Goal: Transaction & Acquisition: Purchase product/service

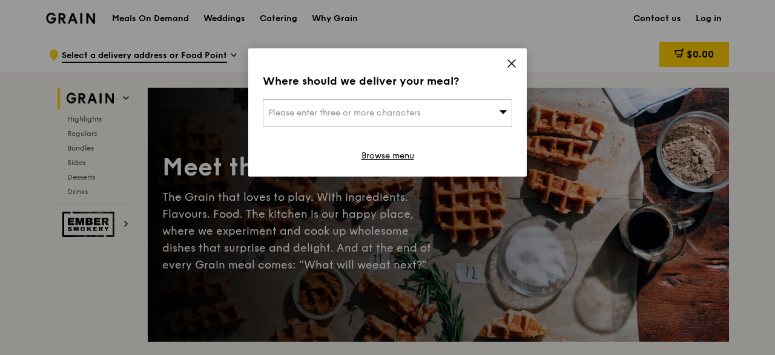
click at [465, 111] on div "Please enter three or more characters" at bounding box center [387, 113] width 249 height 28
click at [510, 60] on icon at bounding box center [511, 63] width 11 height 11
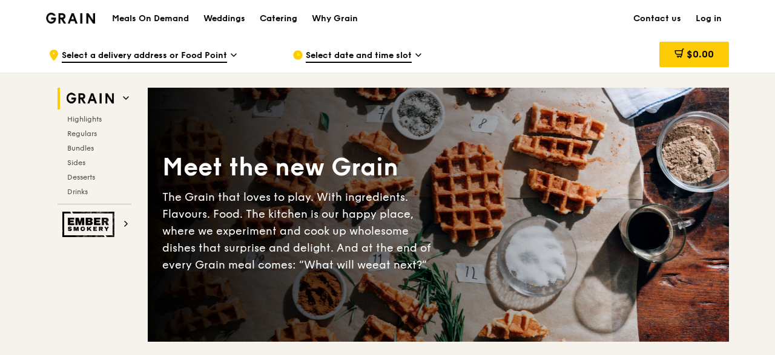
click at [285, 15] on div "Catering" at bounding box center [279, 19] width 38 height 36
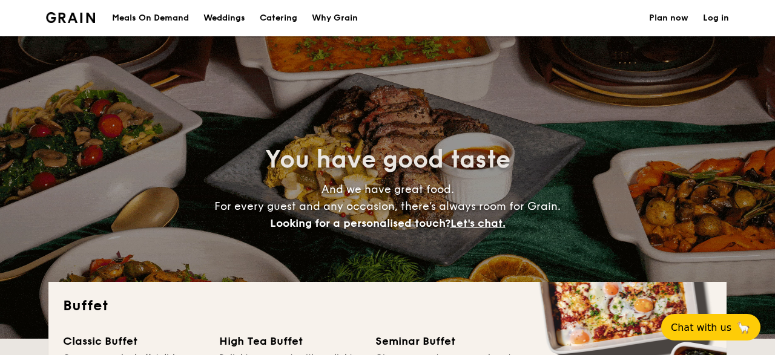
select select
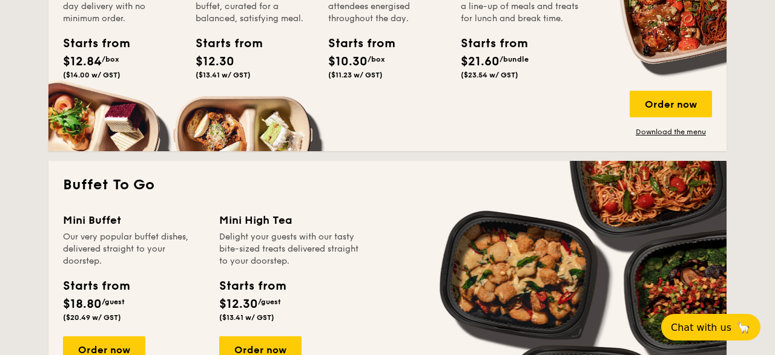
scroll to position [755, 0]
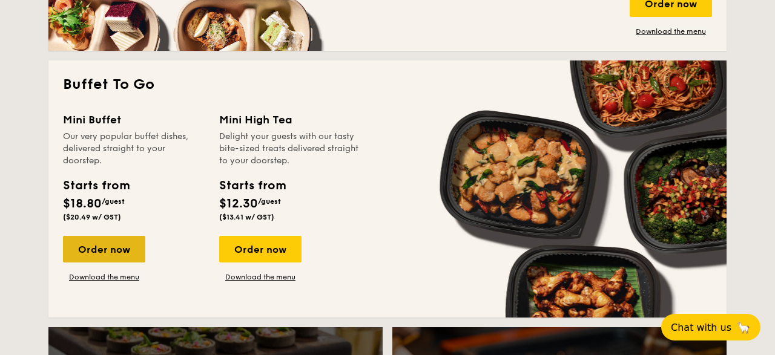
click at [84, 242] on div "Order now" at bounding box center [104, 249] width 82 height 27
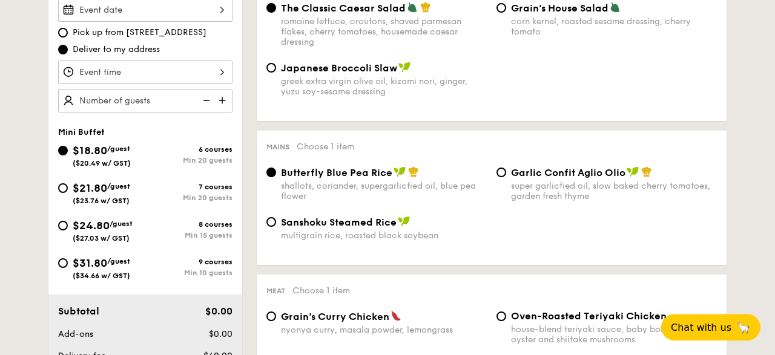
scroll to position [378, 0]
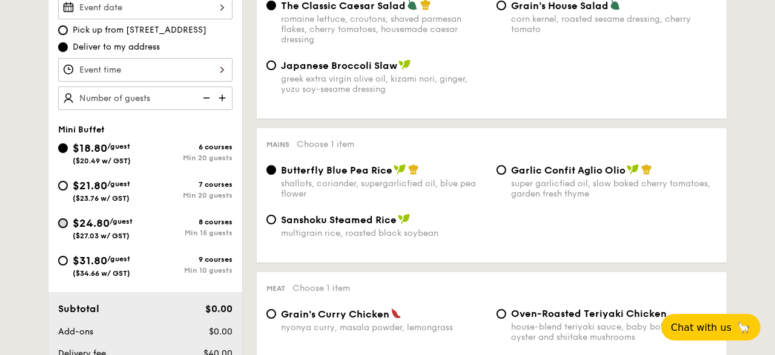
click at [64, 226] on input "$24.80 /guest ($27.03 w/ GST) 8 courses Min 15 guests" at bounding box center [63, 223] width 10 height 10
radio input "true"
radio input "false"
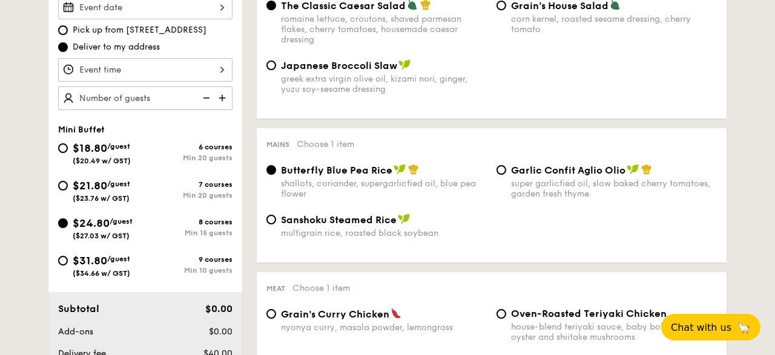
radio input "true"
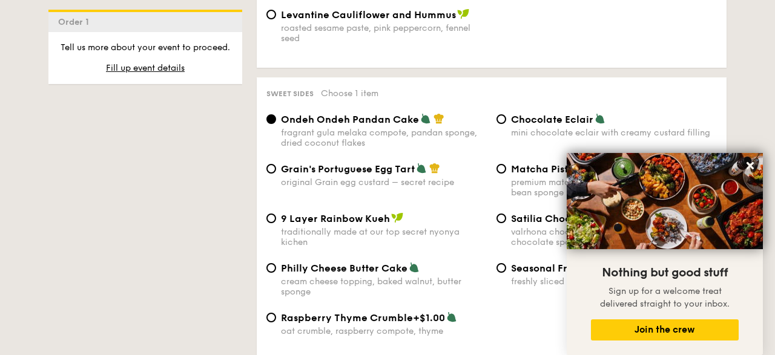
scroll to position [1763, 0]
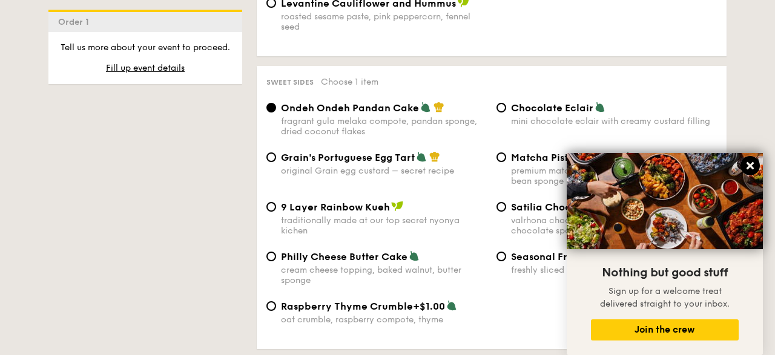
click at [754, 166] on icon at bounding box center [749, 165] width 11 height 11
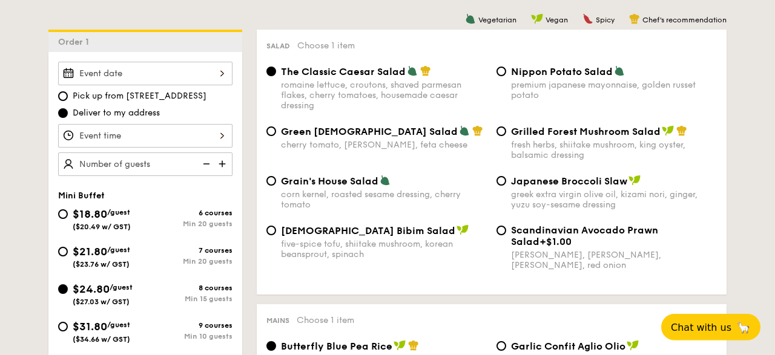
scroll to position [315, 0]
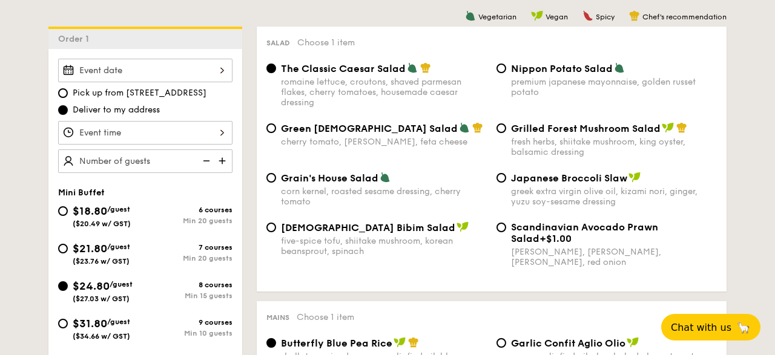
click at [134, 70] on input "Smoked Mesquite Whole Chicken brined in our in-house blend of herbs and spices,…" at bounding box center [145, 71] width 174 height 24
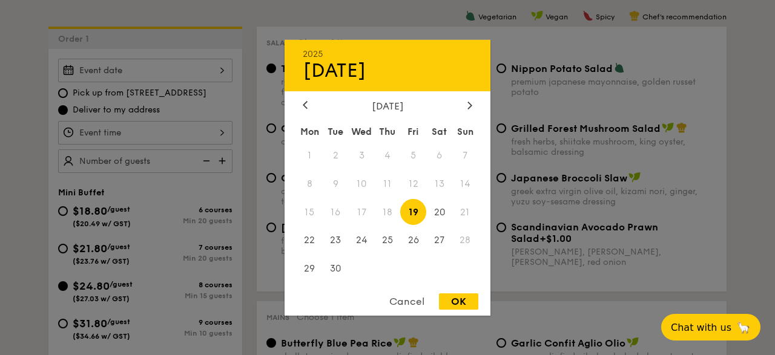
click at [468, 98] on div "2025 Sep [DATE] Tue Wed Thu Fri Sat Sun 1 2 3 4 5 6 7 8 9 10 11 12 13 14 15 16 …" at bounding box center [387, 177] width 206 height 276
click at [467, 105] on div at bounding box center [469, 106] width 11 height 12
click at [437, 242] on span "25" at bounding box center [439, 241] width 26 height 26
click at [448, 305] on div "OK" at bounding box center [458, 302] width 39 height 16
type input "[DATE]"
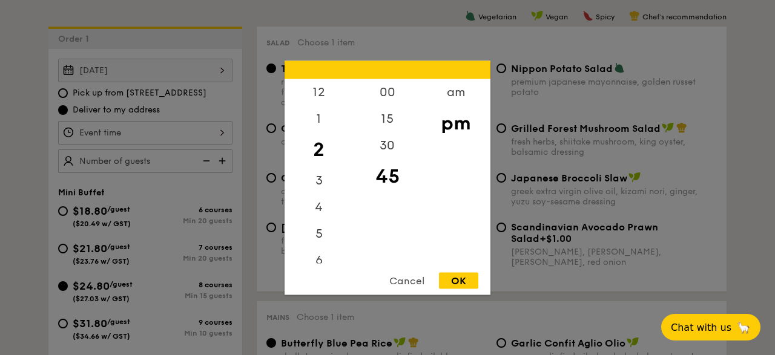
click at [130, 127] on input "Smoked Mesquite Whole Chicken brined in our in-house blend of herbs and spices,…" at bounding box center [145, 133] width 174 height 24
click at [318, 91] on div "5" at bounding box center [318, 94] width 68 height 35
click at [314, 124] on div "6" at bounding box center [318, 121] width 68 height 35
click at [389, 96] on div "00" at bounding box center [387, 96] width 68 height 35
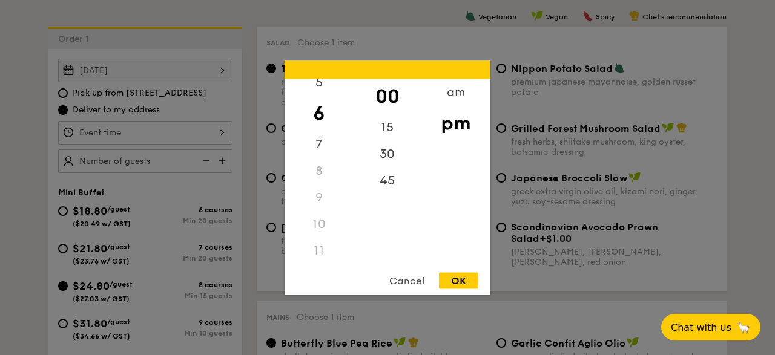
click at [467, 285] on div "OK" at bounding box center [458, 280] width 39 height 16
type input "6:00PM"
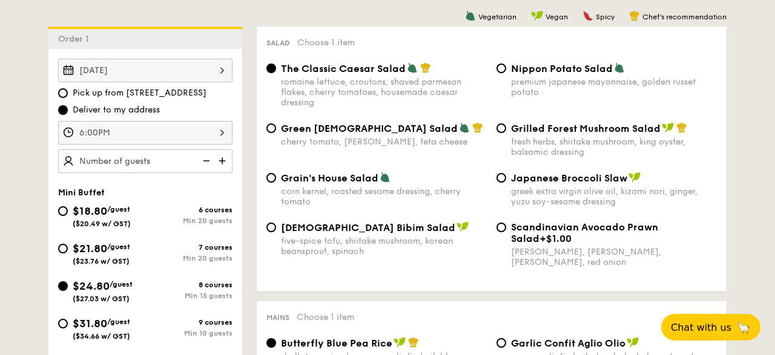
click at [152, 160] on div at bounding box center [145, 162] width 174 height 24
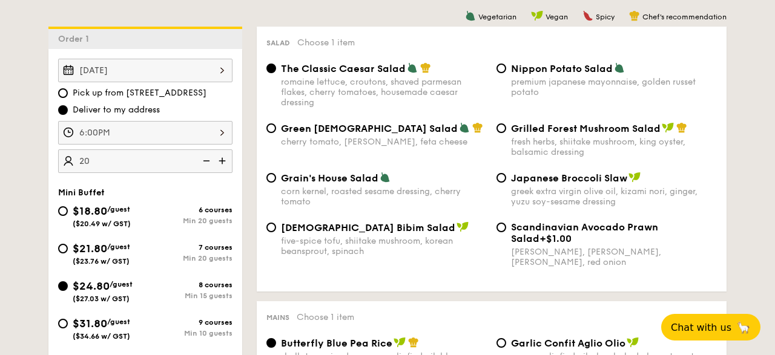
type input "20 guests"
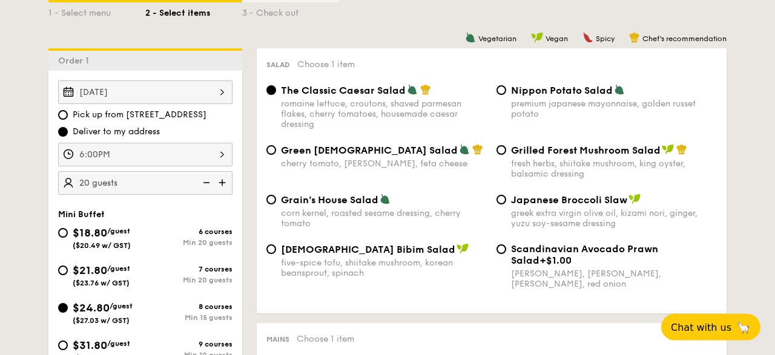
scroll to position [315, 0]
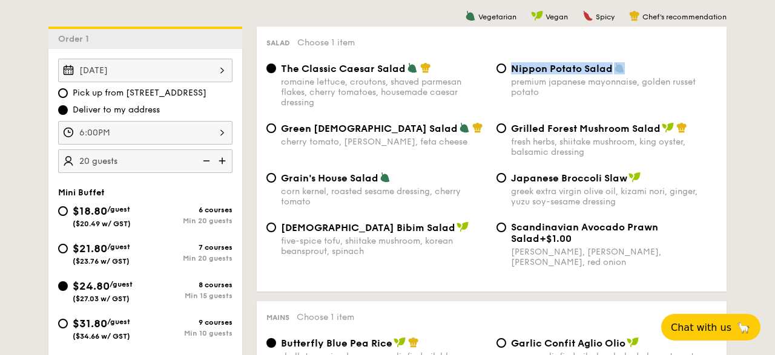
drag, startPoint x: 626, startPoint y: 68, endPoint x: 509, endPoint y: 71, distance: 117.4
click at [509, 71] on div "Nippon Potato Salad premium japanese mayonnaise, golden russet potato" at bounding box center [606, 79] width 230 height 35
copy span "Nippon Potato Salad"
drag, startPoint x: 283, startPoint y: 70, endPoint x: 406, endPoint y: 64, distance: 123.0
click at [406, 64] on div "The Classic Caesar Salad" at bounding box center [384, 68] width 206 height 12
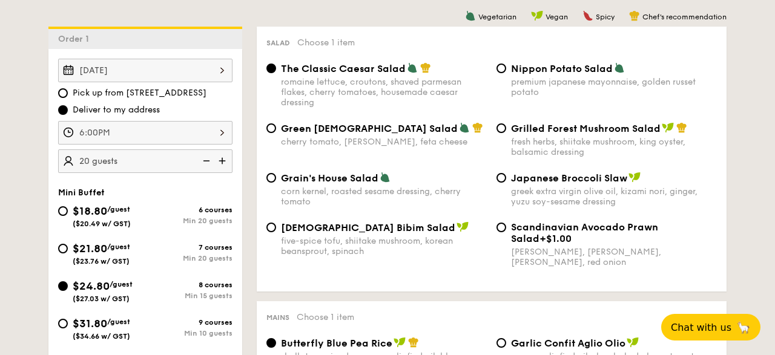
copy span "The Classic Caesar Salad"
drag, startPoint x: 280, startPoint y: 228, endPoint x: 346, endPoint y: 231, distance: 66.6
click at [346, 231] on div "Korean Bibim Salad five-spice tofu, shiitake mushroom, korean beansprout, spina…" at bounding box center [376, 239] width 230 height 35
click at [347, 231] on span "[DEMOGRAPHIC_DATA] Bibim Salad" at bounding box center [368, 228] width 174 height 12
click at [276, 231] on input "Korean Bibim Salad five-spice tofu, shiitake mushroom, korean beansprout, spina…" at bounding box center [271, 228] width 10 height 10
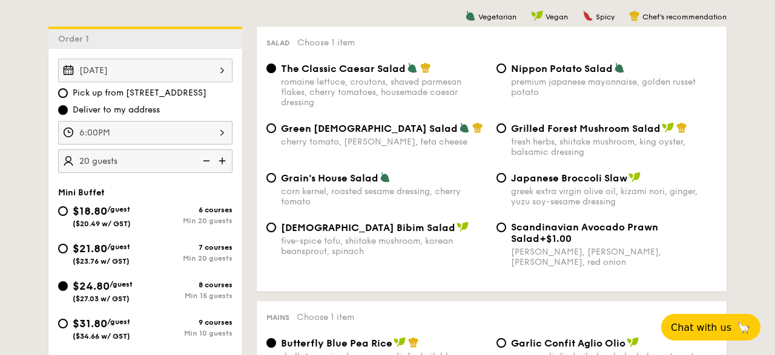
radio input "true"
drag, startPoint x: 286, startPoint y: 177, endPoint x: 378, endPoint y: 181, distance: 92.1
click at [378, 181] on div "Grain's House Salad" at bounding box center [384, 178] width 206 height 12
copy span "rain's House Salad"
drag, startPoint x: 285, startPoint y: 126, endPoint x: 388, endPoint y: 129, distance: 102.9
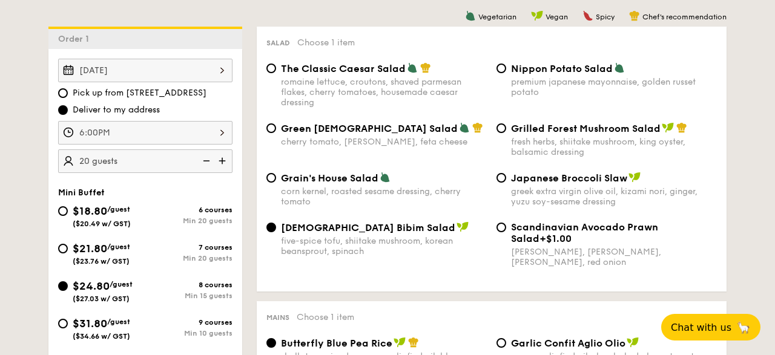
click at [388, 129] on div "Green [DEMOGRAPHIC_DATA] Salad" at bounding box center [384, 128] width 206 height 12
copy span "Green [DEMOGRAPHIC_DATA] Salad"
click at [505, 71] on div "Nippon Potato Salad premium japanese mayonnaise, golden russet potato" at bounding box center [606, 79] width 230 height 35
drag, startPoint x: 413, startPoint y: 140, endPoint x: 281, endPoint y: 142, distance: 132.0
click at [281, 142] on div "cherry tomato, [PERSON_NAME], feta cheese" at bounding box center [384, 142] width 206 height 10
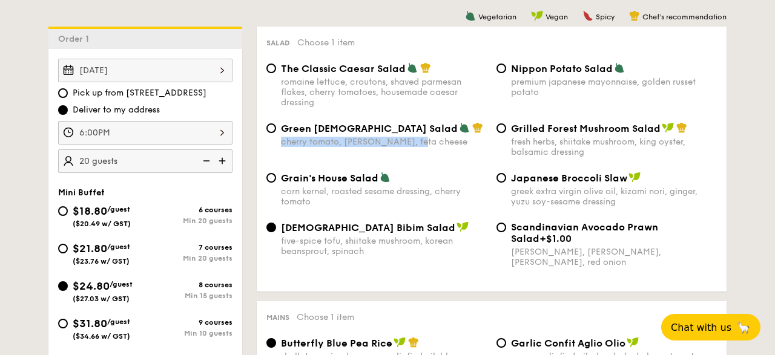
copy div "cherry tomato, [PERSON_NAME], feta cheese"
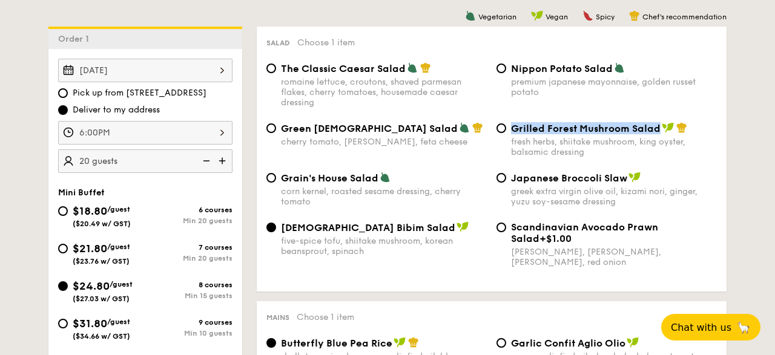
drag, startPoint x: 513, startPoint y: 128, endPoint x: 656, endPoint y: 129, distance: 143.5
click at [656, 129] on span "Grilled Forest Mushroom Salad" at bounding box center [586, 129] width 150 height 12
copy span "Grilled Forest Mushroom Salad"
click at [522, 128] on span "Grilled Forest Mushroom Salad" at bounding box center [586, 129] width 150 height 12
click at [506, 128] on input "Grilled Forest Mushroom Salad fresh herbs, shiitake mushroom, king oyster, bals…" at bounding box center [501, 128] width 10 height 10
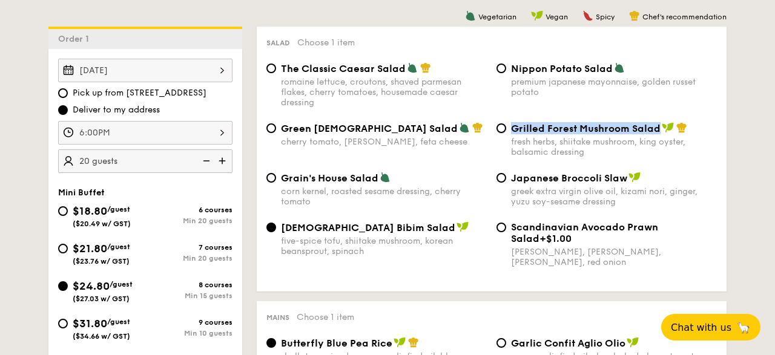
radio input "true"
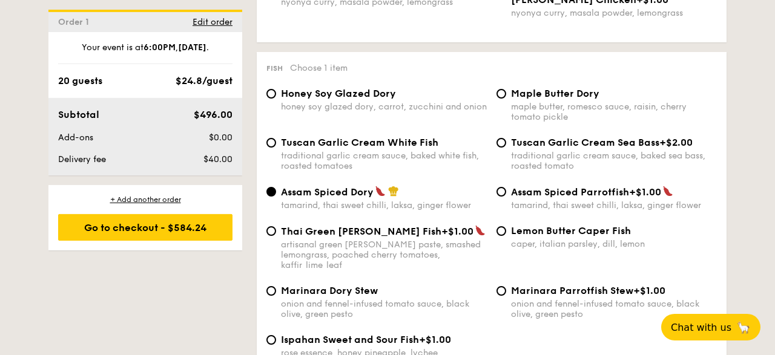
scroll to position [1196, 0]
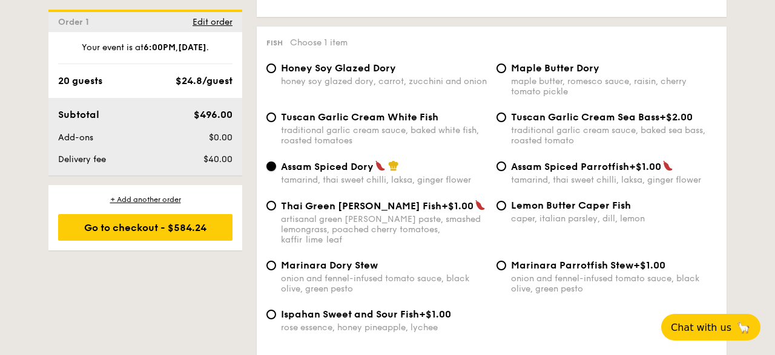
click at [268, 171] on input "Assam Spiced Dory tamarind, thai sweet chilli, laksa, ginger flower" at bounding box center [271, 167] width 10 height 10
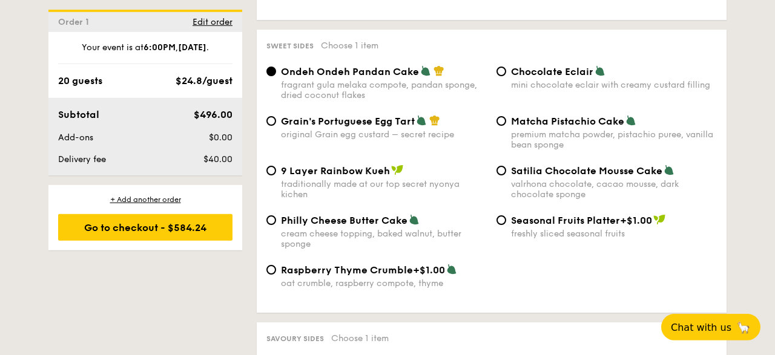
scroll to position [1825, 0]
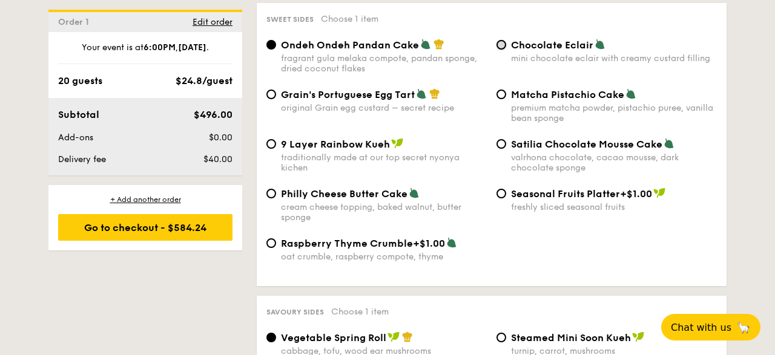
click at [504, 43] on input "Chocolate Eclair mini chocolate eclair with creamy custard filling" at bounding box center [501, 45] width 10 height 10
radio input "true"
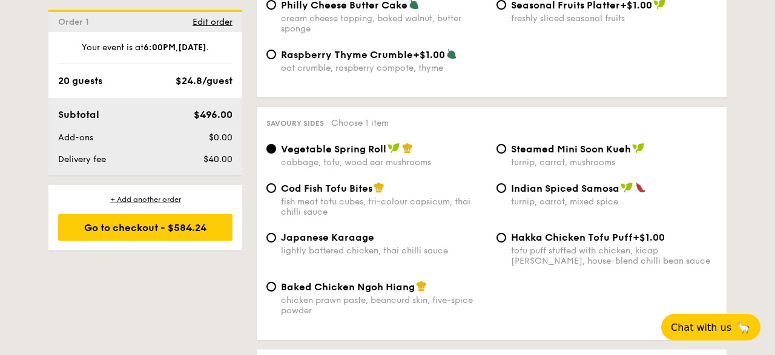
scroll to position [2077, 0]
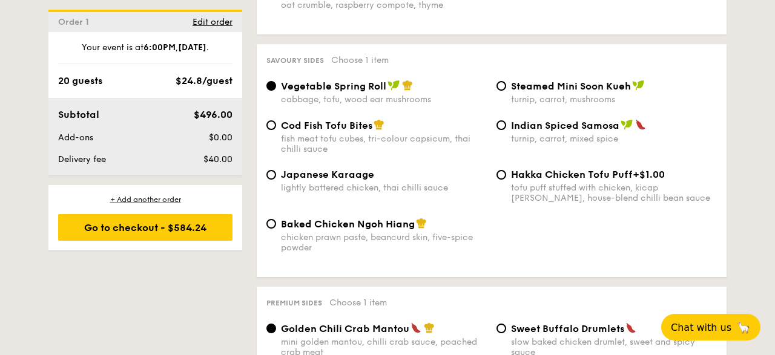
click at [330, 226] on span "Baked Chicken Ngoh Hiang" at bounding box center [348, 224] width 134 height 12
click at [276, 226] on input "Baked Chicken Ngoh Hiang chicken prawn paste, beancurd skin, five-spice powder" at bounding box center [271, 224] width 10 height 10
radio input "true"
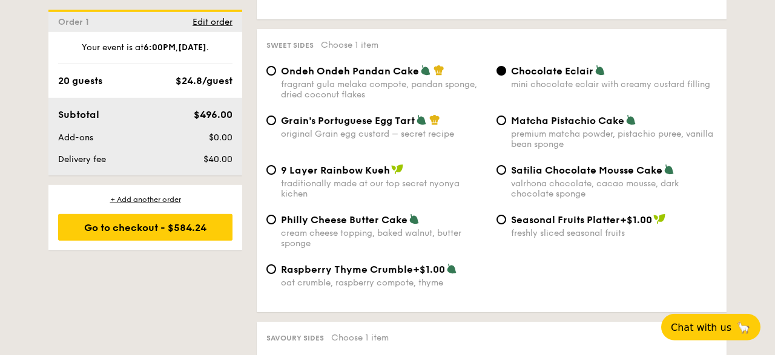
scroll to position [1763, 0]
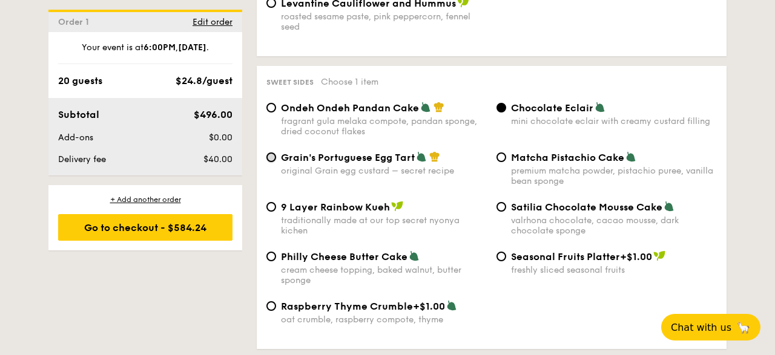
click at [274, 154] on input "Grain's Portuguese Egg Tart original Grain egg custard – secret recipe" at bounding box center [271, 158] width 10 height 10
radio input "true"
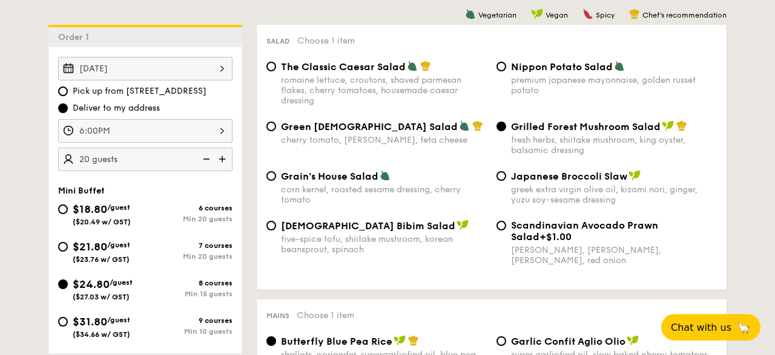
scroll to position [315, 0]
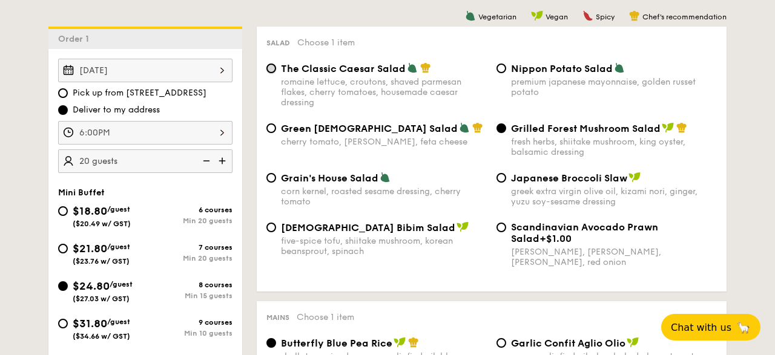
click at [275, 70] on input "The Classic Caesar Salad romaine lettuce, croutons, shaved parmesan flakes, che…" at bounding box center [271, 69] width 10 height 10
radio input "true"
click at [504, 72] on input "Nippon Potato Salad premium japanese mayonnaise, golden russet potato" at bounding box center [501, 69] width 10 height 10
radio input "true"
click at [276, 71] on div "The Classic Caesar Salad romaine lettuce, croutons, shaved parmesan flakes, che…" at bounding box center [376, 84] width 230 height 45
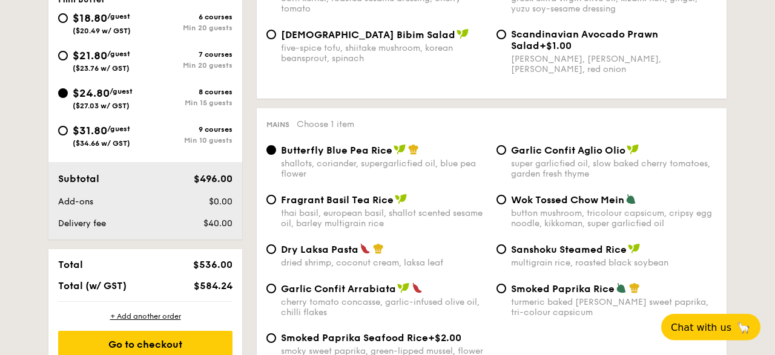
scroll to position [567, 0]
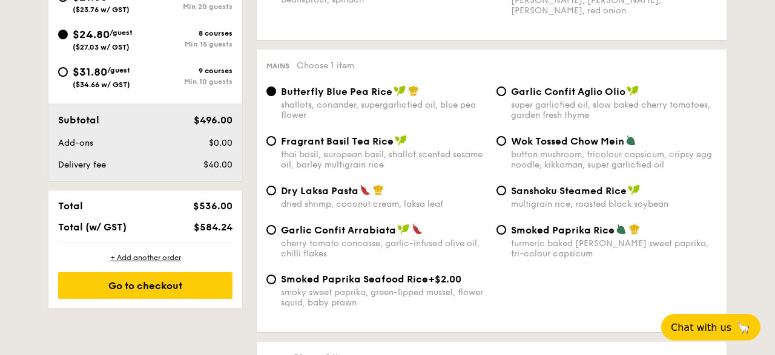
click at [352, 206] on div "dried shrimp, coconut cream, laksa leaf" at bounding box center [384, 204] width 206 height 10
click at [276, 196] on input "Dry Laksa Pasta dried shrimp, coconut cream, laksa leaf" at bounding box center [271, 191] width 10 height 10
radio input "true"
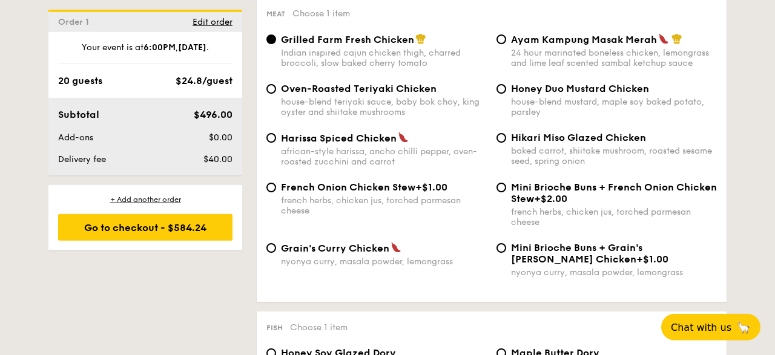
scroll to position [881, 0]
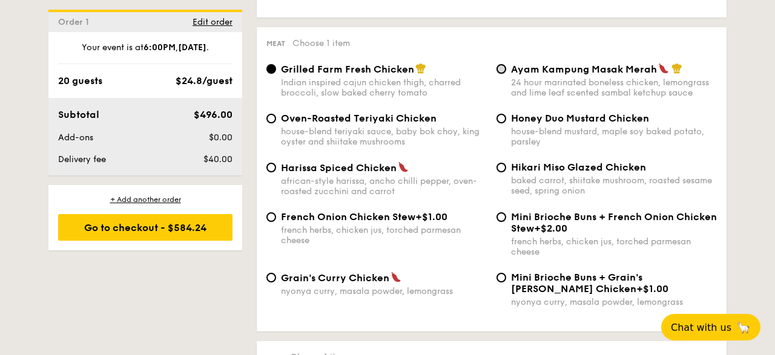
click at [504, 74] on input "Ayam Kampung Masak Merah 24 hour marinated boneless chicken, lemongrass and lim…" at bounding box center [501, 69] width 10 height 10
radio input "true"
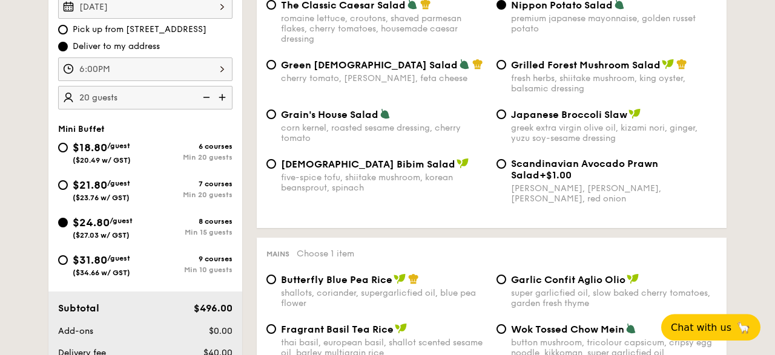
scroll to position [441, 0]
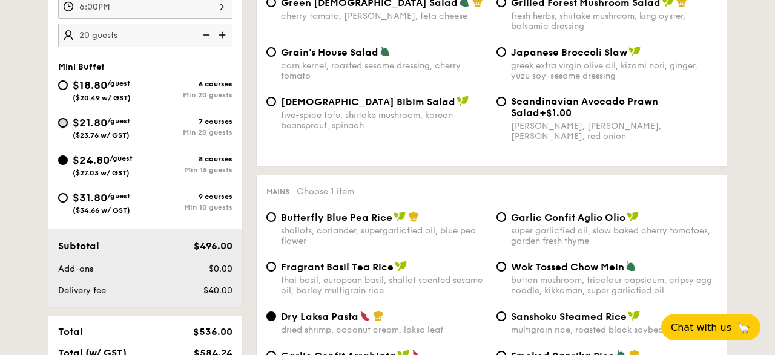
click at [61, 120] on input "$21.80 /guest ($23.76 w/ GST) 7 courses Min 20 guests" at bounding box center [63, 123] width 10 height 10
radio input "true"
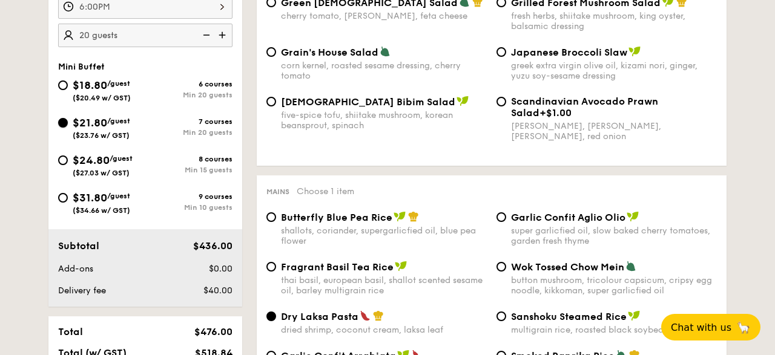
radio input "true"
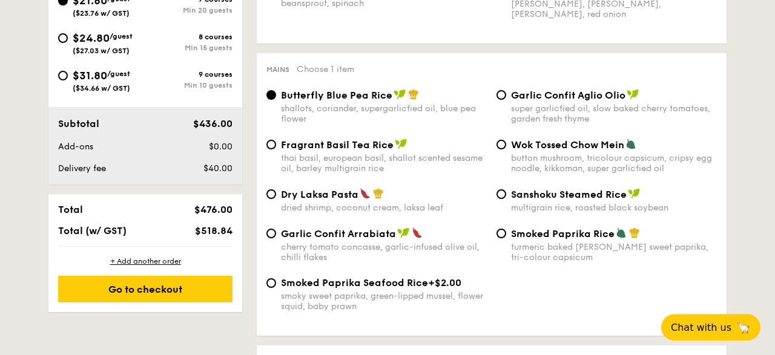
scroll to position [504, 0]
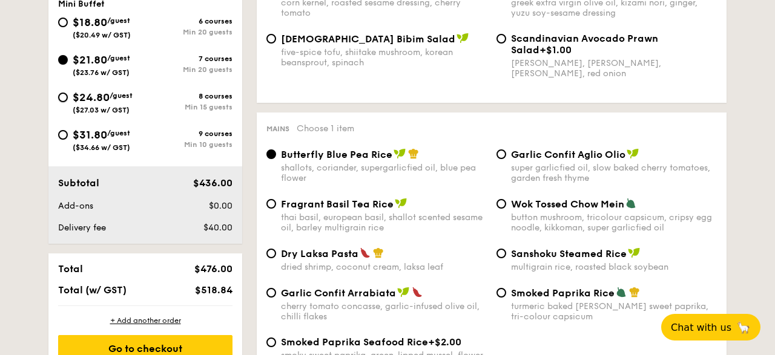
click at [62, 100] on input "$24.80 /guest ($27.03 w/ GST) 8 courses Min 15 guests" at bounding box center [63, 98] width 10 height 10
radio input "true"
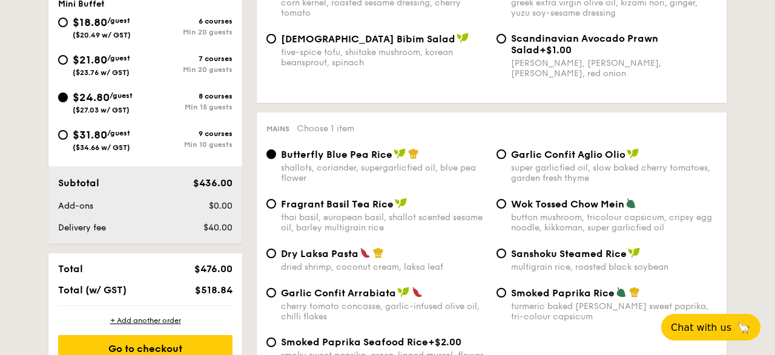
radio input "true"
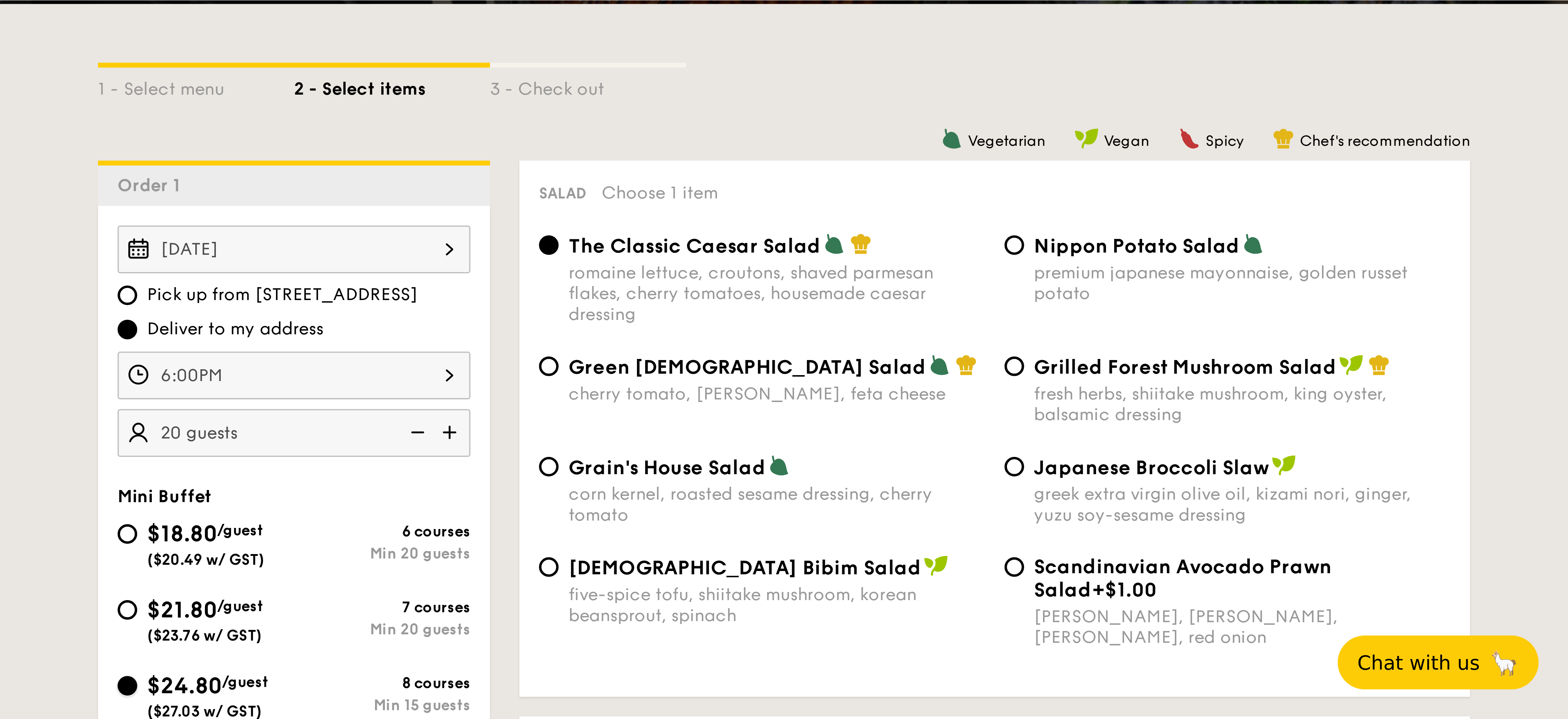
scroll to position [192, 0]
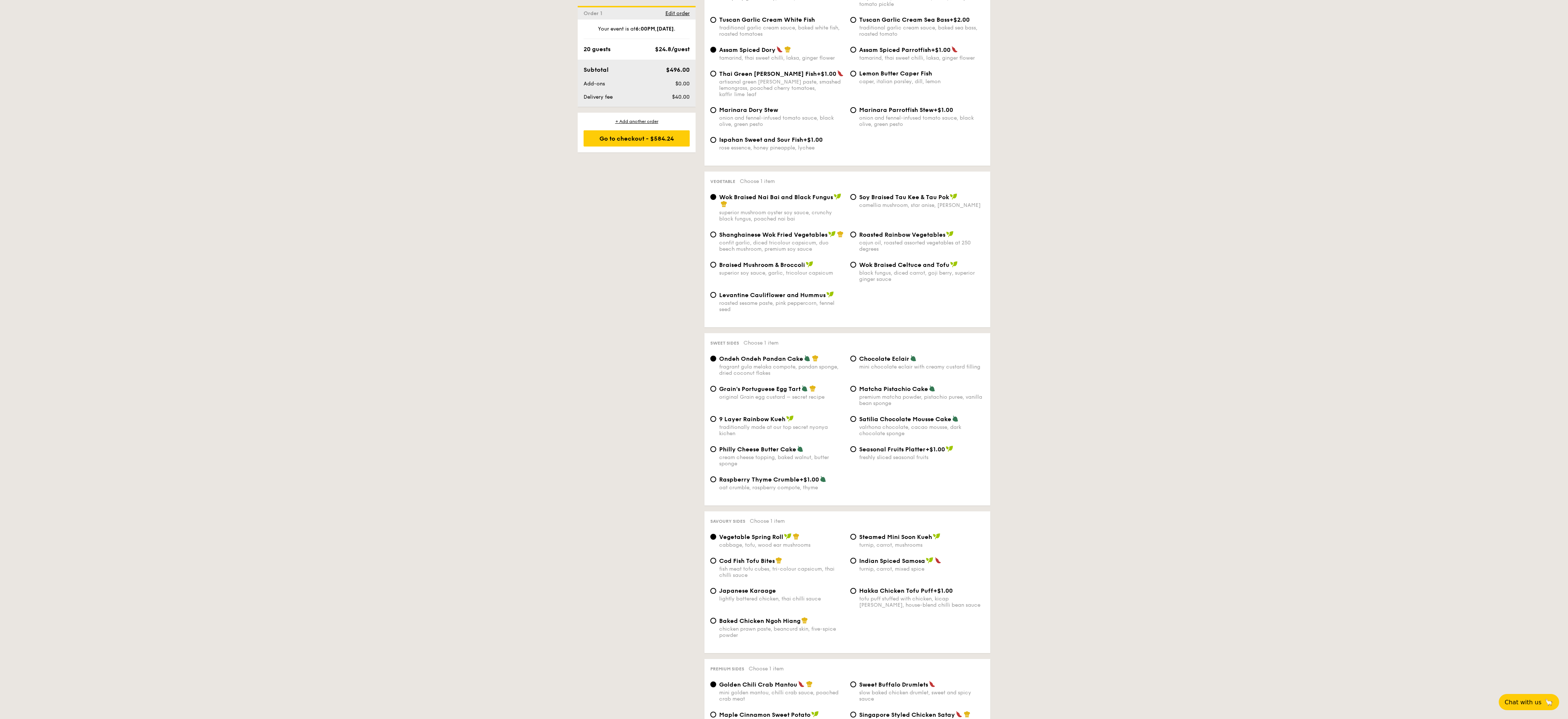
scroll to position [740, 0]
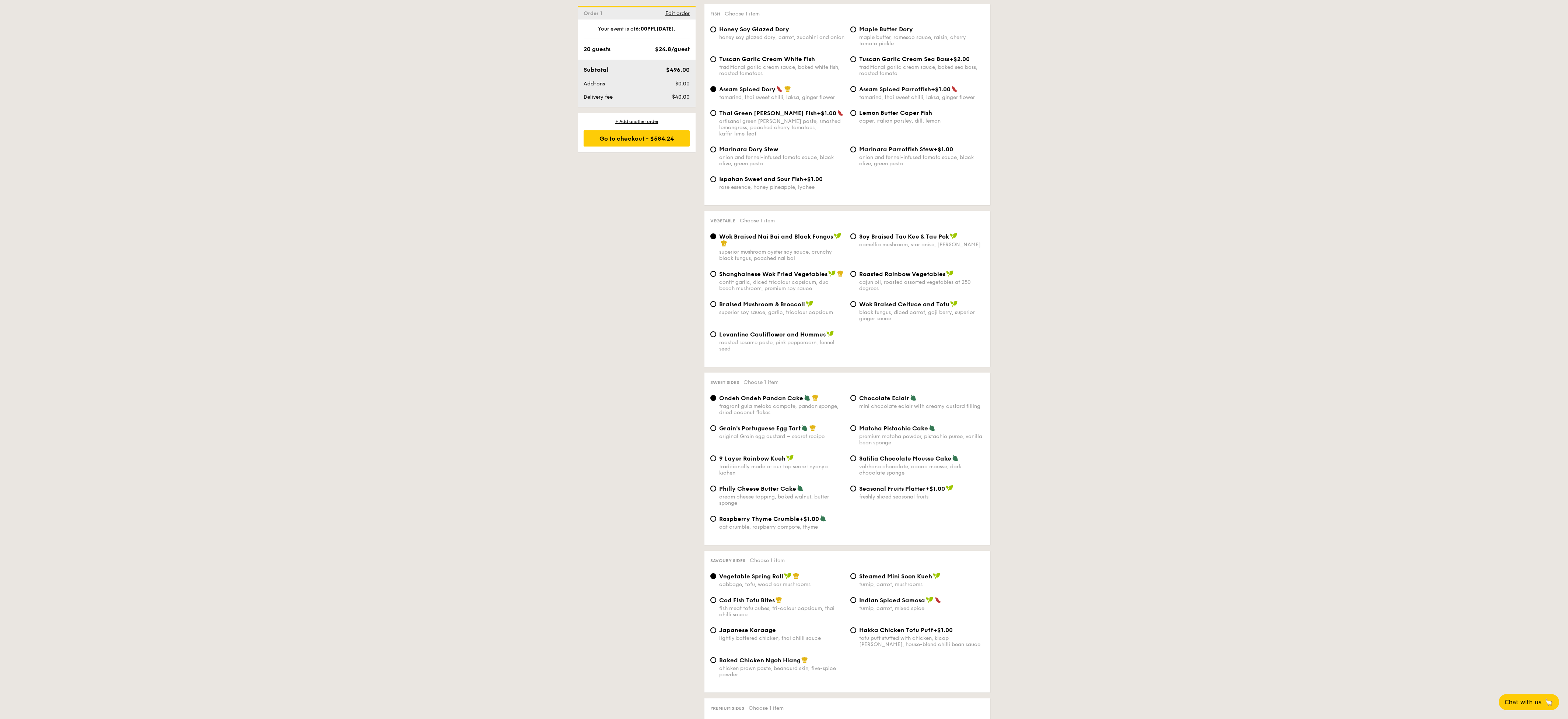
click at [471, 32] on div "1 - Select menu 2 - Select items 3 - Check out Order 1 [DATE] Pick up from [STR…" at bounding box center [784, 548] width 1568 height 2255
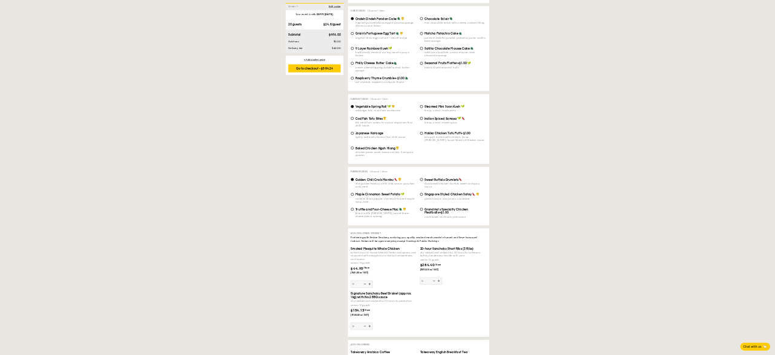
scroll to position [1796, 0]
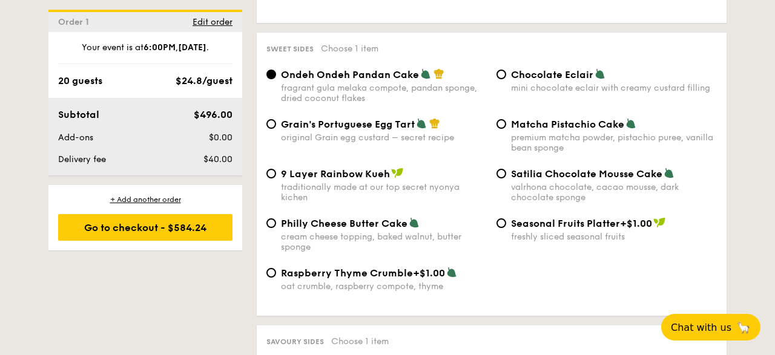
click at [490, 279] on div "Raspberry Thyme Crumble +$1.00 oat crumble, raspberry compote, thyme" at bounding box center [376, 279] width 230 height 25
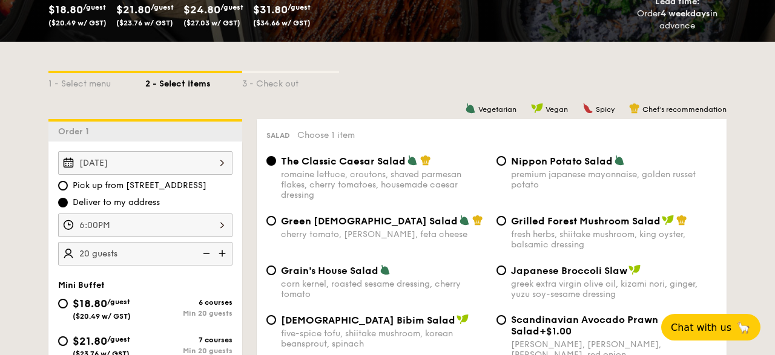
scroll to position [474, 0]
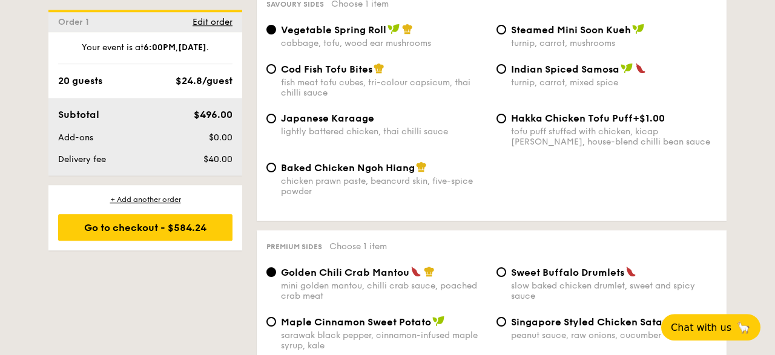
scroll to position [2111, 0]
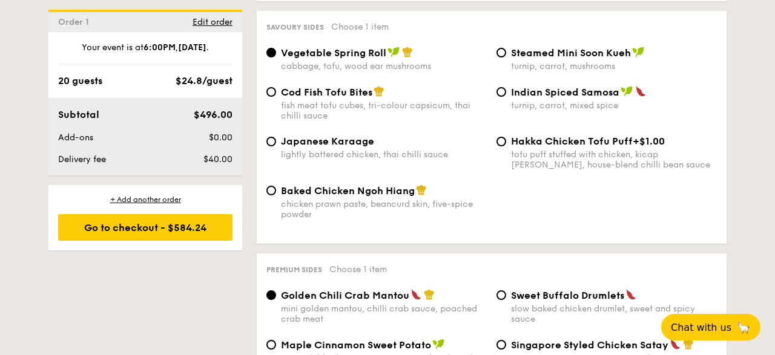
click at [493, 32] on div "Savoury sides Choose 1 item" at bounding box center [491, 27] width 450 height 12
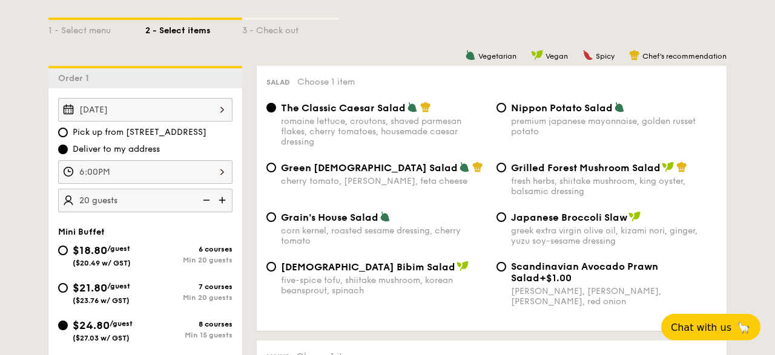
scroll to position [285, 0]
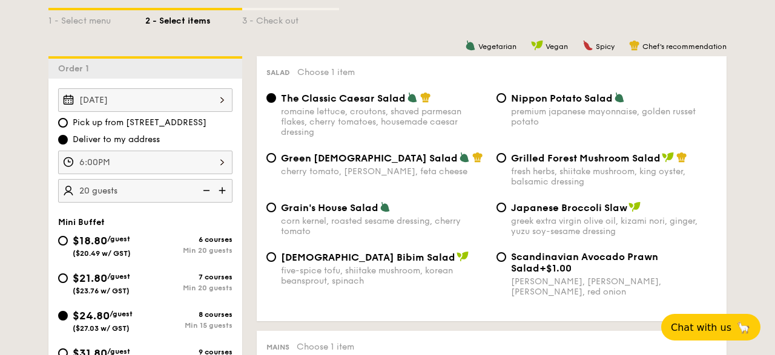
click at [572, 21] on div "1 - Select menu 2 - Select items 3 - Check out" at bounding box center [387, 17] width 678 height 19
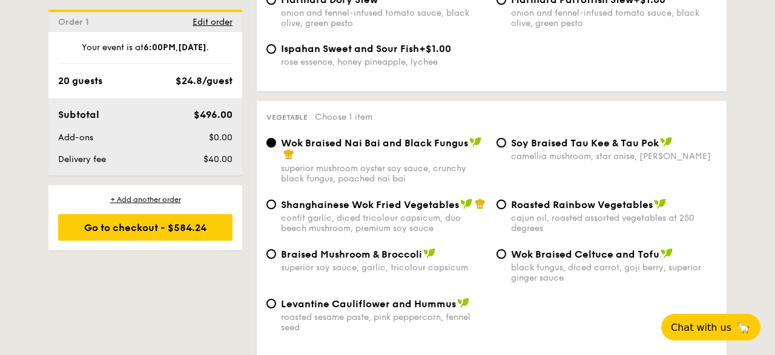
scroll to position [1544, 0]
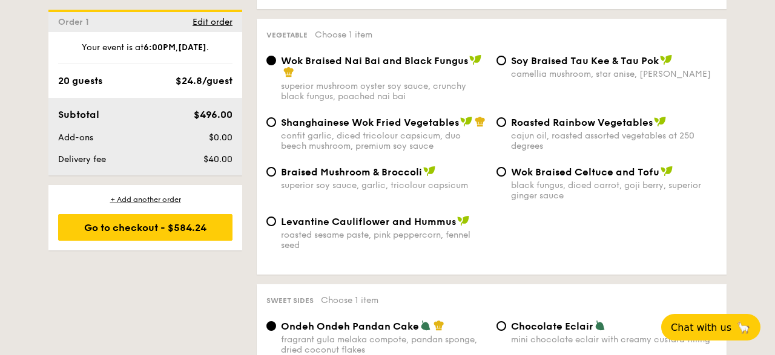
click at [607, 21] on div "Vegetable Choose 1 item Wok Braised Nai Bai and Black Fungus superior mushroom …" at bounding box center [492, 147] width 470 height 256
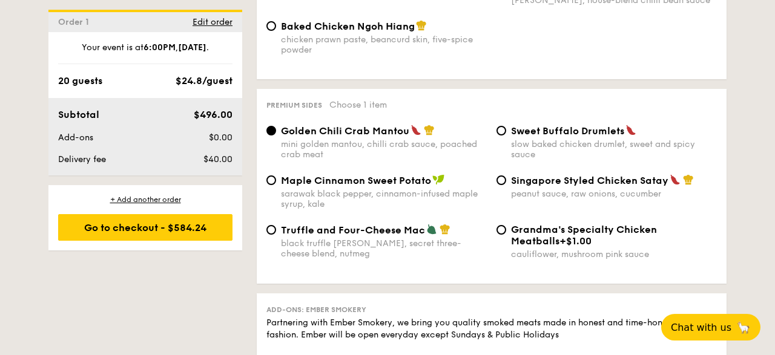
scroll to position [2299, 0]
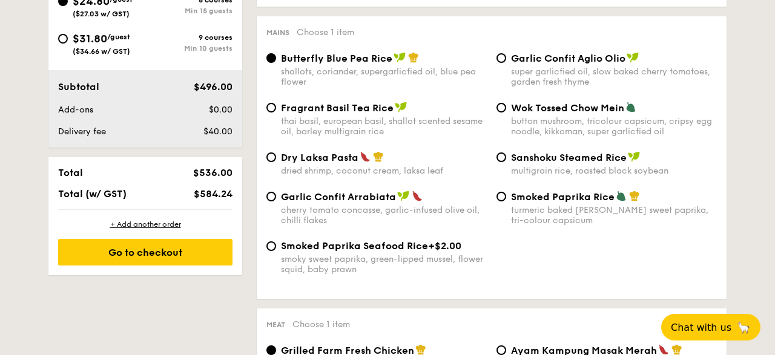
scroll to position [348, 0]
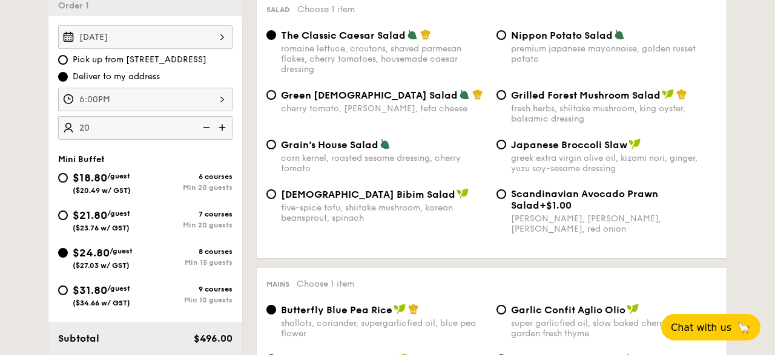
click at [131, 123] on div "20" at bounding box center [145, 128] width 174 height 24
click at [206, 128] on img at bounding box center [205, 127] width 18 height 23
click at [205, 131] on img at bounding box center [205, 127] width 18 height 23
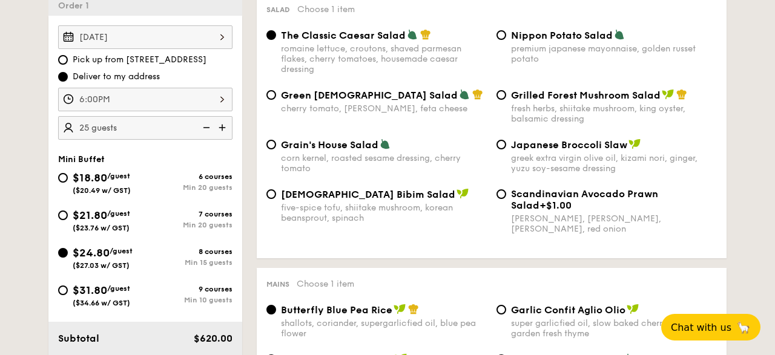
type input "20 guests"
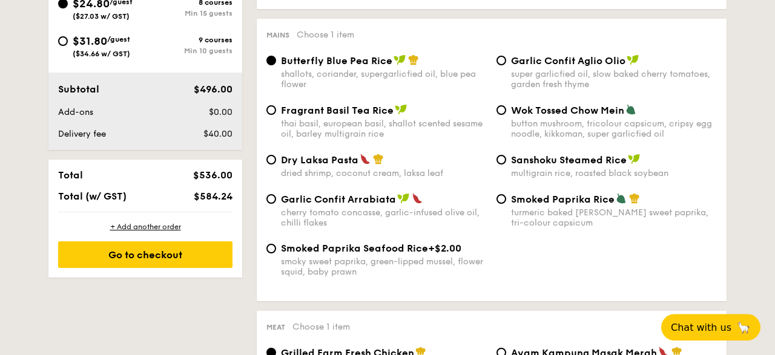
scroll to position [600, 0]
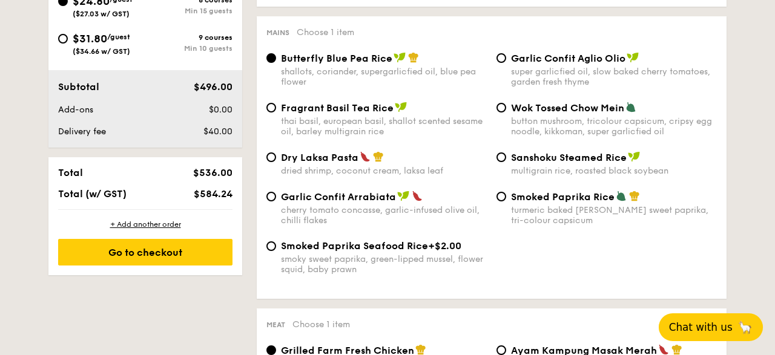
click at [691, 323] on span "Chat with us" at bounding box center [701, 327] width 64 height 12
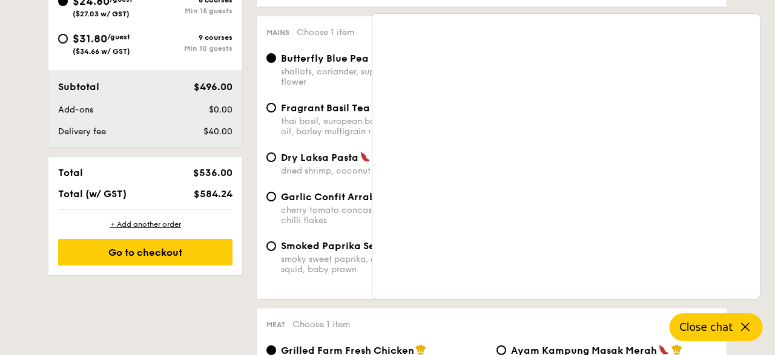
click at [697, 331] on span "Close chat" at bounding box center [705, 327] width 53 height 12
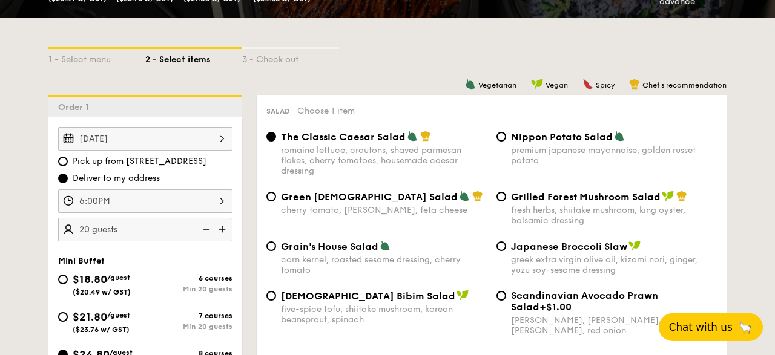
scroll to position [159, 0]
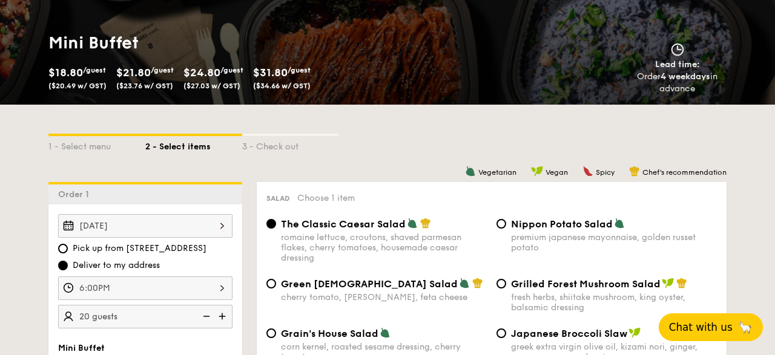
click at [335, 166] on div "Vegetarian Vegan Spicy Chef's recommendation" at bounding box center [492, 172] width 470 height 12
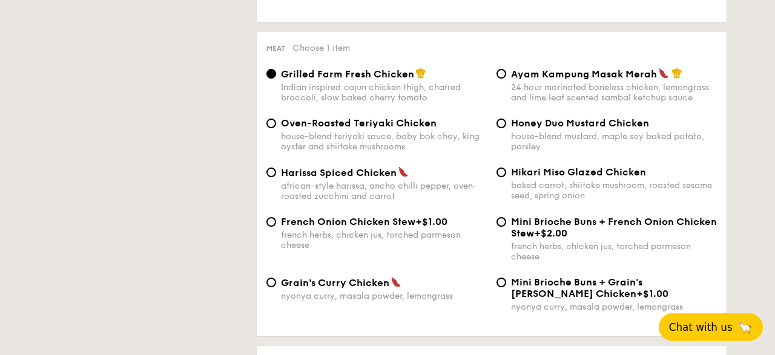
scroll to position [852, 0]
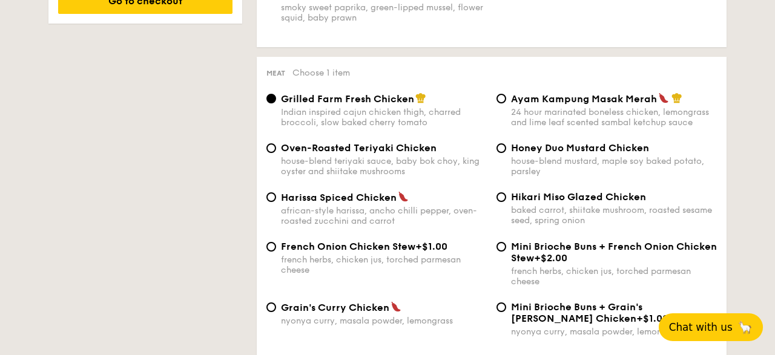
click at [556, 27] on div "Smoked Paprika Seafood Rice +$2.00 smoky sweet paprika, green-lipped mussel, fl…" at bounding box center [491, 12] width 460 height 49
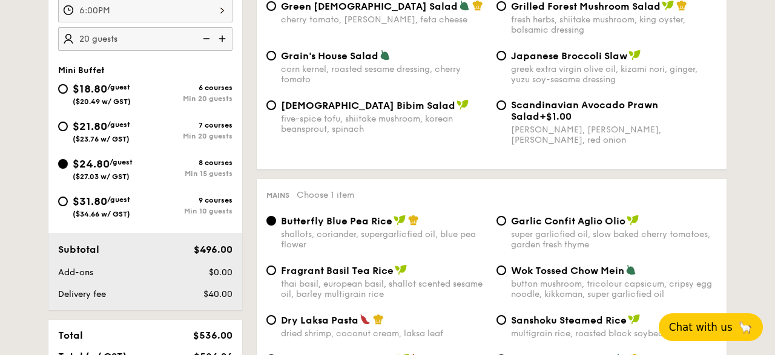
scroll to position [474, 0]
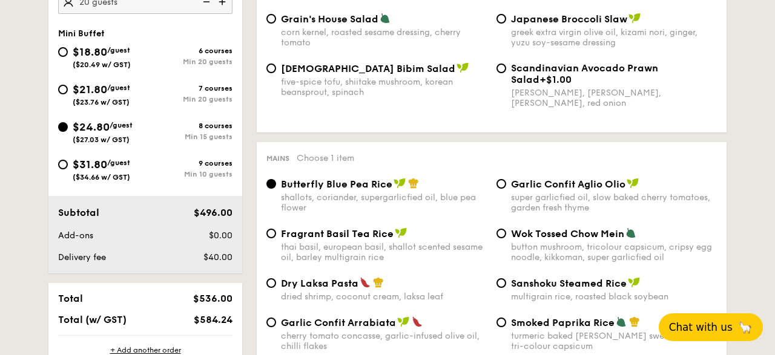
click at [70, 163] on div "$31.80 /guest ($34.66 w/ GST)" at bounding box center [101, 168] width 87 height 25
click at [68, 163] on input "$31.80 /guest ($34.66 w/ GST) 9 courses Min 10 guests" at bounding box center [63, 165] width 10 height 10
radio input "true"
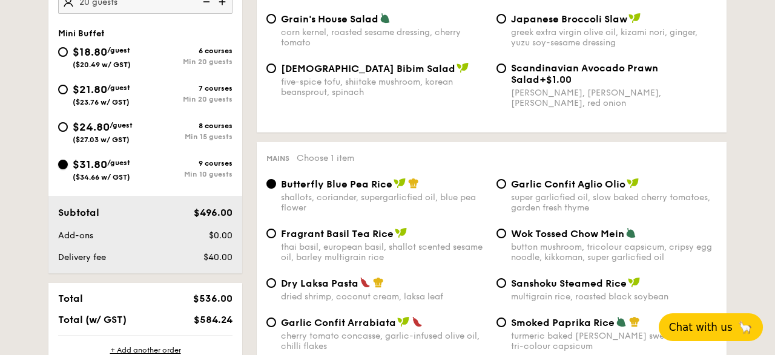
radio input "true"
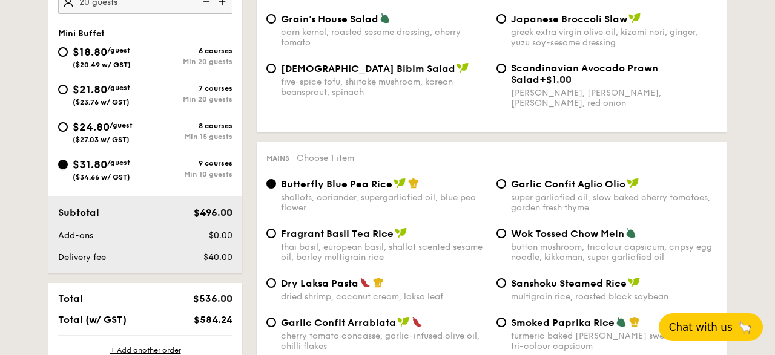
radio input "true"
click at [80, 129] on span "$24.80" at bounding box center [91, 126] width 37 height 13
click at [68, 129] on input "$24.80 /guest ($27.03 w/ GST) 8 courses Min 15 guests" at bounding box center [63, 127] width 10 height 10
radio input "true"
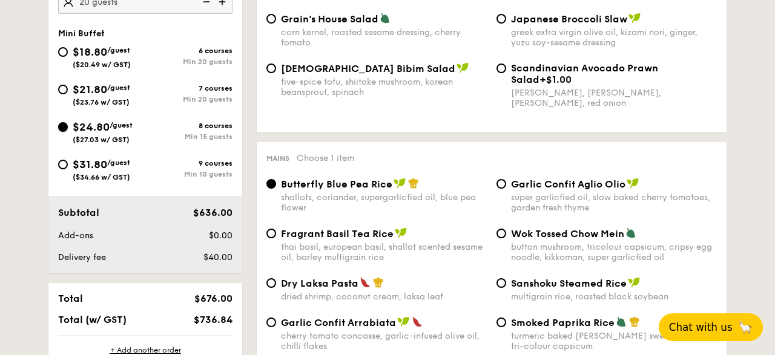
radio input "true"
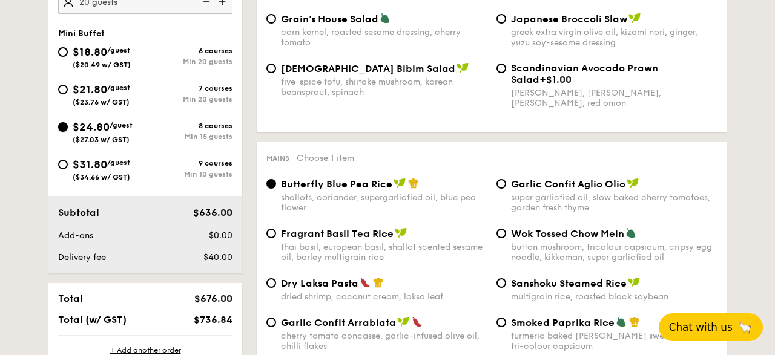
radio input "true"
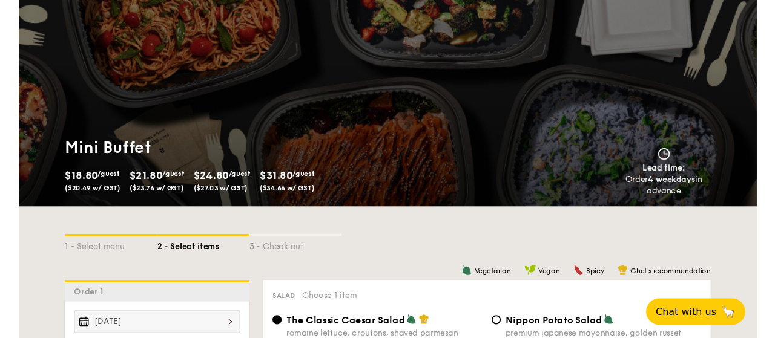
scroll to position [0, 0]
